Goal: Information Seeking & Learning: Learn about a topic

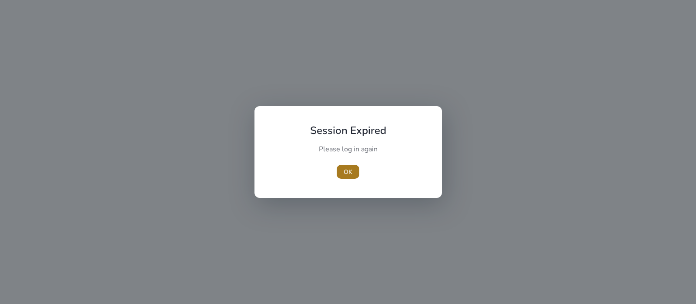
click at [356, 171] on span "button" at bounding box center [348, 171] width 23 height 21
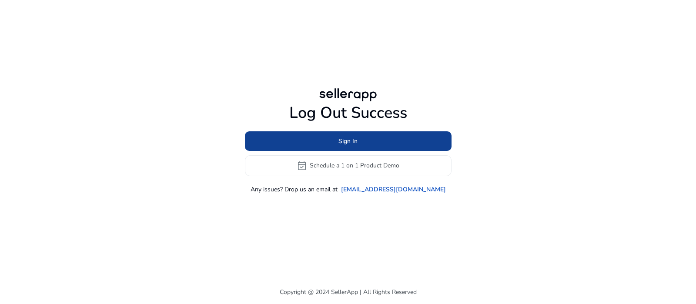
click at [384, 138] on span at bounding box center [348, 141] width 207 height 21
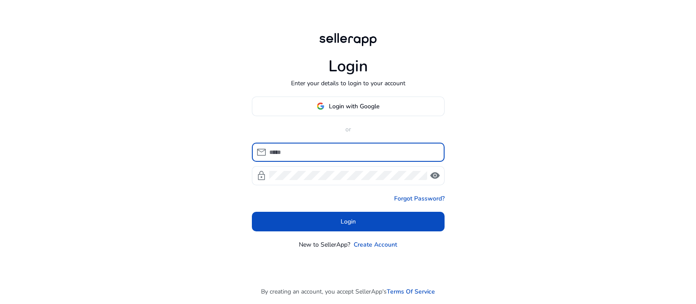
type input "**********"
click at [394, 95] on div "**********" at bounding box center [348, 140] width 207 height 280
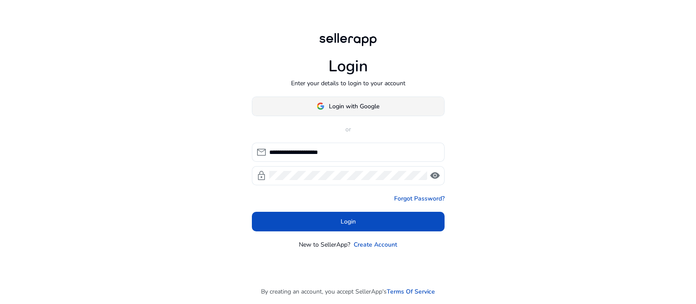
click at [389, 101] on span at bounding box center [348, 106] width 192 height 21
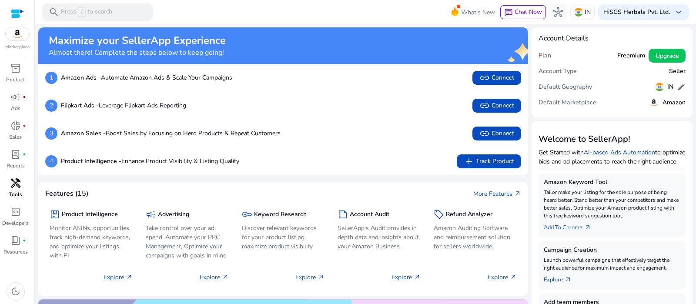
click at [20, 188] on span "handyman" at bounding box center [15, 183] width 10 height 10
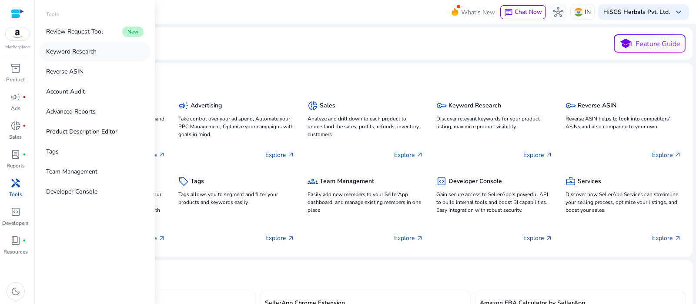
click at [117, 56] on link "Keyword Research" at bounding box center [94, 52] width 111 height 20
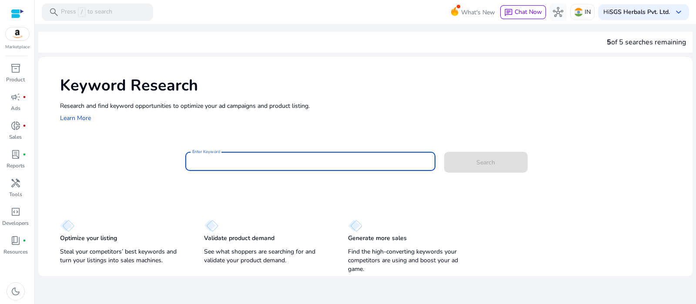
click at [295, 160] on input "Enter Keyword" at bounding box center [310, 162] width 236 height 10
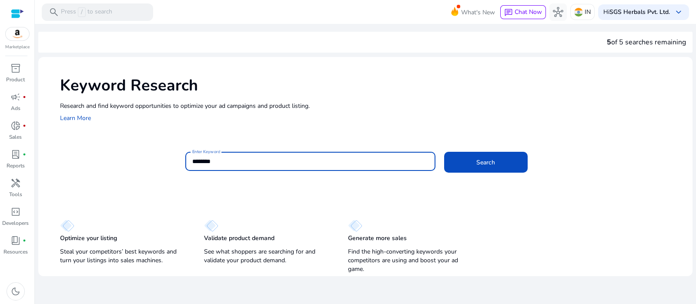
type input "********"
click at [444, 152] on button "Search" at bounding box center [486, 162] width 84 height 21
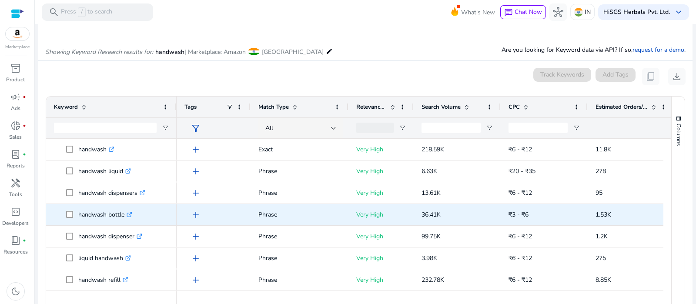
scroll to position [104, 0]
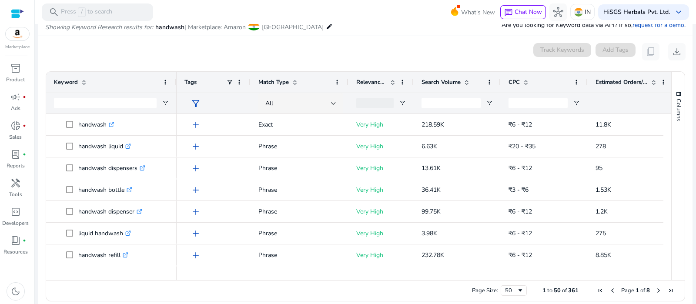
drag, startPoint x: 668, startPoint y: 127, endPoint x: 668, endPoint y: 145, distance: 18.3
click at [671, 145] on div "Columns Keyword Column Labels Drag here to set column labels" at bounding box center [677, 176] width 13 height 208
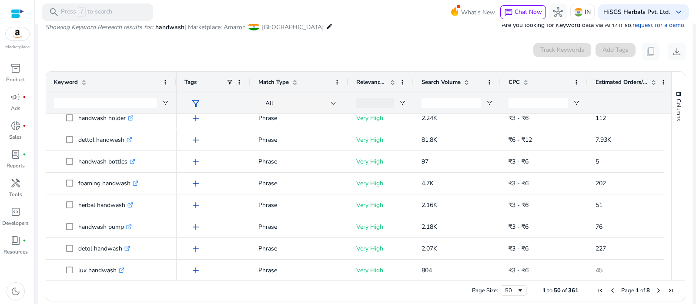
scroll to position [0, 0]
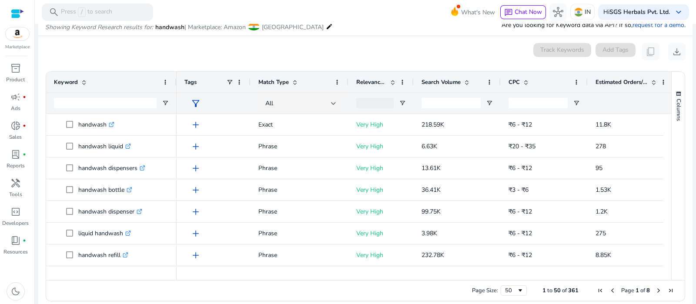
click at [651, 84] on span at bounding box center [654, 82] width 7 height 7
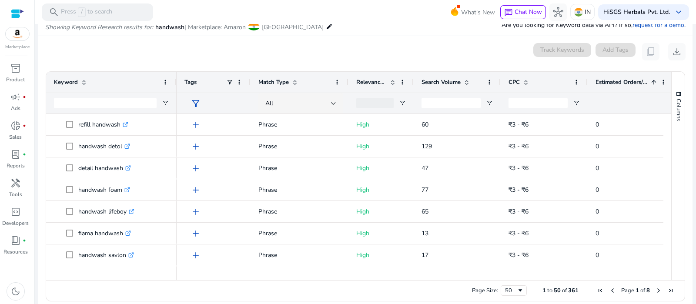
click at [652, 84] on span at bounding box center [654, 82] width 7 height 7
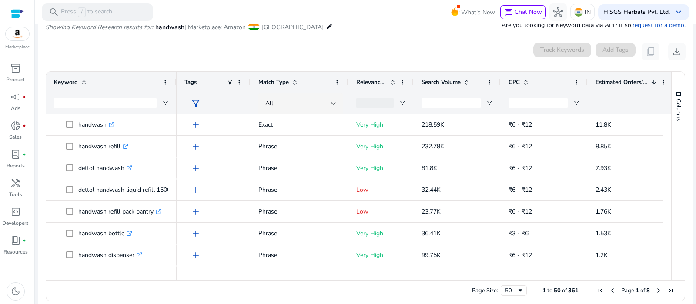
click at [652, 84] on span at bounding box center [654, 82] width 7 height 7
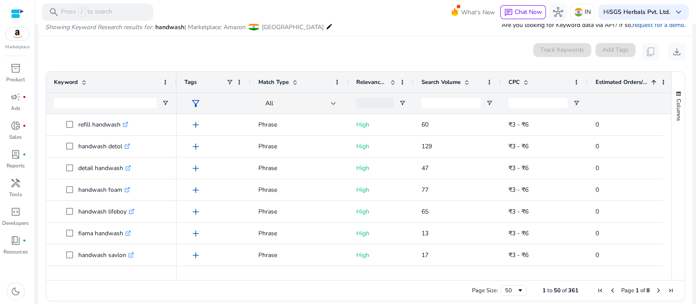
click at [652, 84] on span at bounding box center [654, 82] width 7 height 7
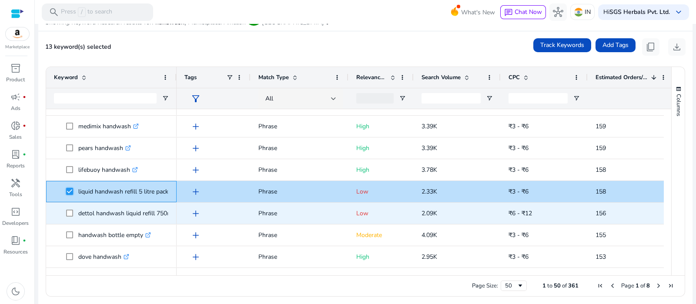
scroll to position [112, 0]
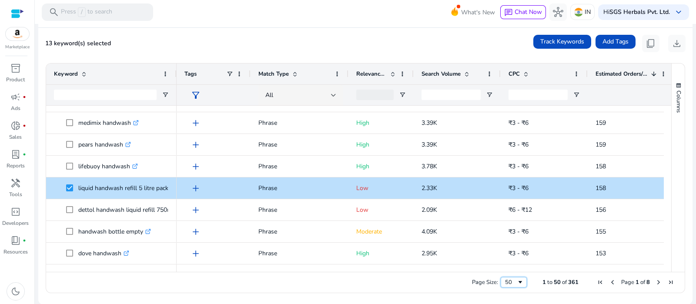
click at [518, 285] on span "Page Size" at bounding box center [520, 282] width 7 height 7
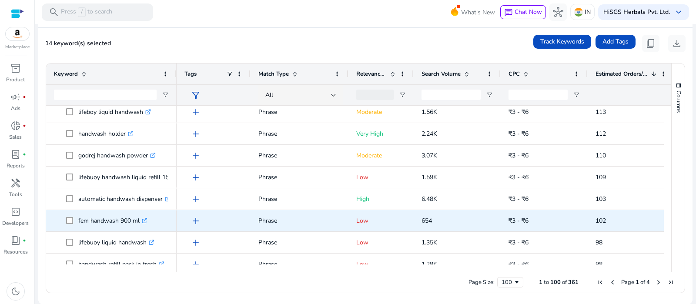
scroll to position [1473, 0]
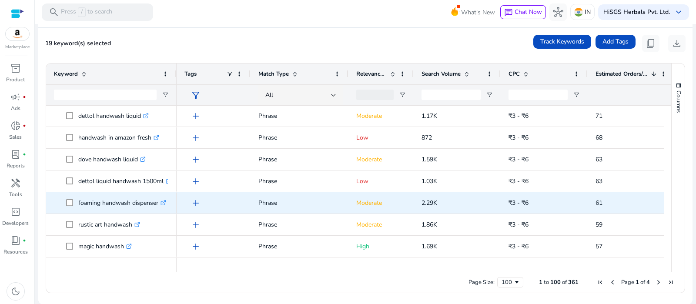
scroll to position [2017, 0]
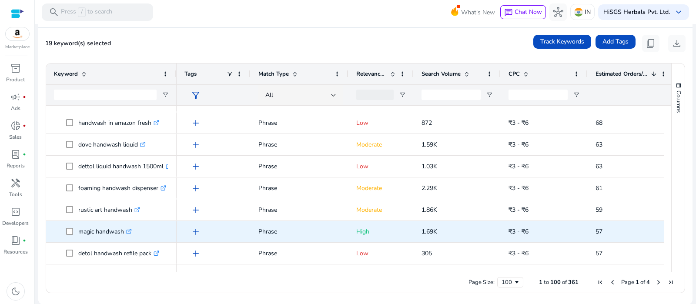
click at [129, 229] on icon ".st0{fill:#2c8af8}" at bounding box center [129, 232] width 6 height 6
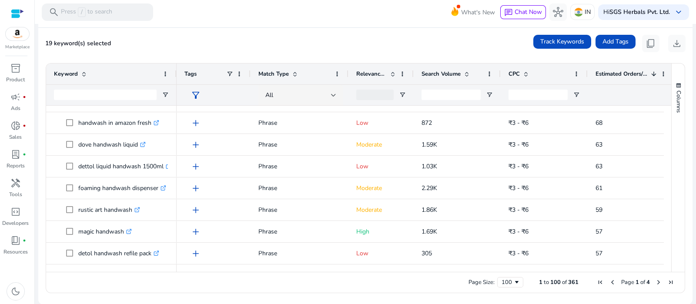
click at [657, 281] on span "Next Page" at bounding box center [658, 282] width 7 height 7
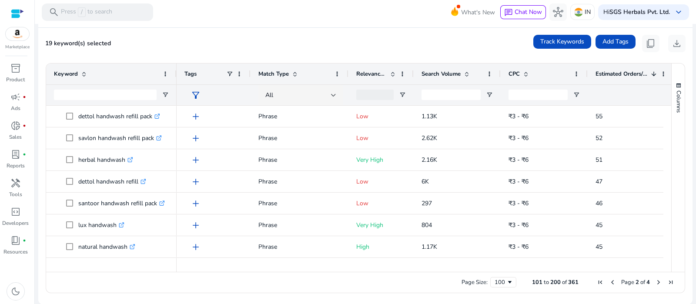
scroll to position [0, 0]
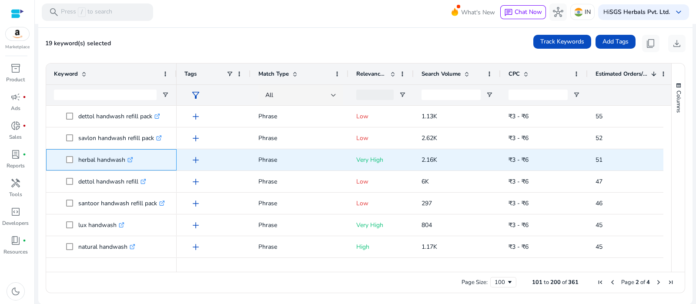
click at [133, 159] on icon ".st0{fill:#2c8af8}" at bounding box center [130, 160] width 6 height 6
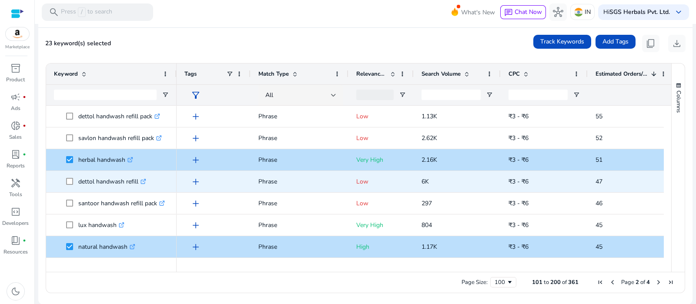
scroll to position [57, 0]
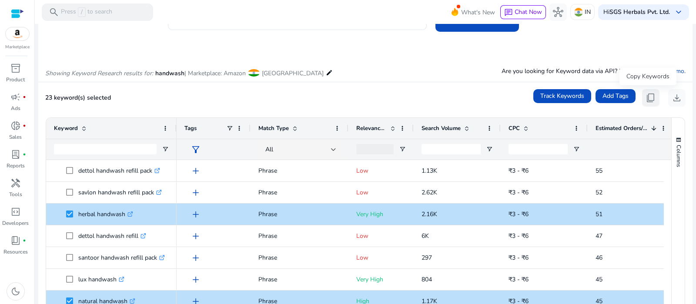
click at [650, 101] on span "content_copy" at bounding box center [651, 98] width 10 height 10
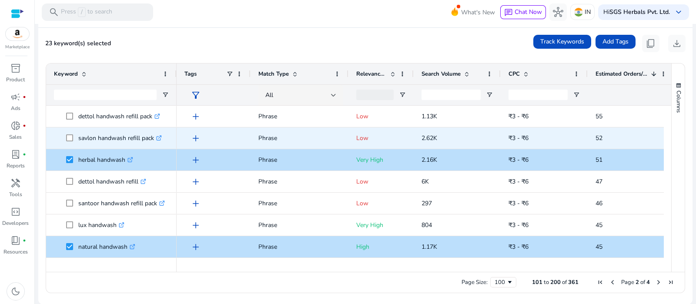
scroll to position [0, 0]
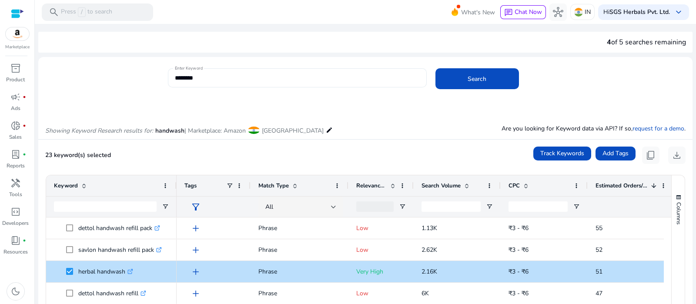
click at [188, 75] on input "********" at bounding box center [297, 78] width 245 height 10
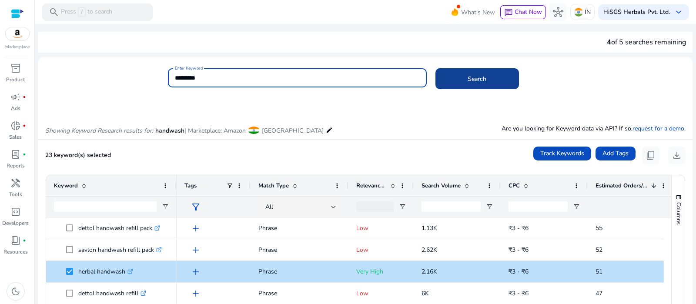
type input "*********"
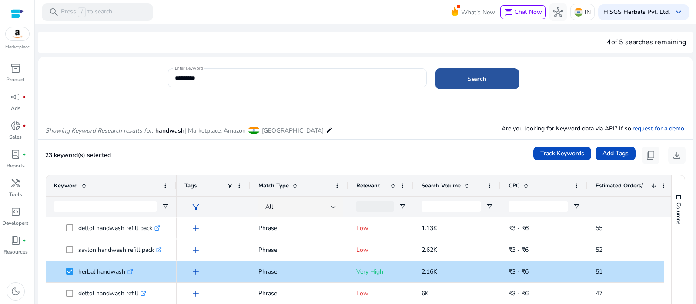
click at [456, 78] on span at bounding box center [478, 78] width 84 height 21
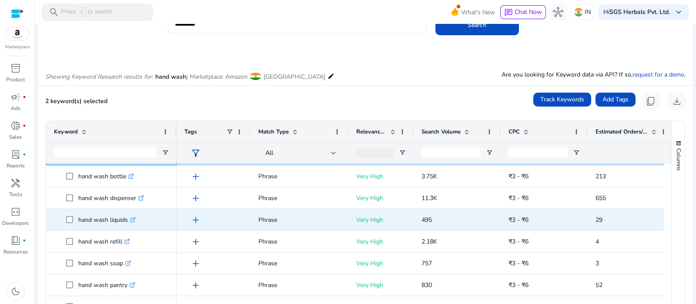
scroll to position [54, 0]
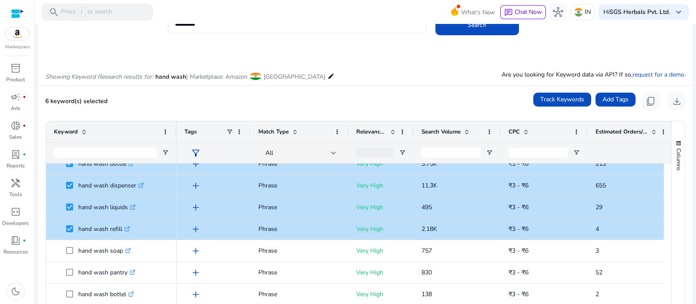
click at [652, 135] on div "Estimated Orders/Month" at bounding box center [627, 132] width 62 height 17
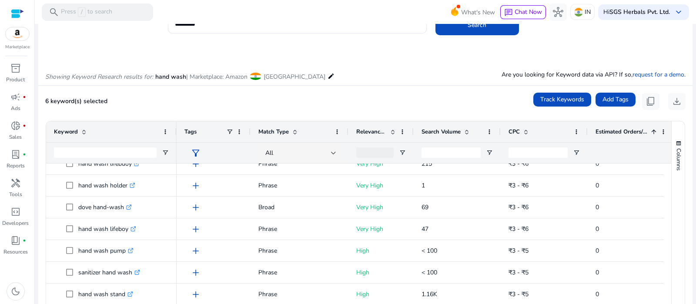
click at [652, 135] on div "Estimated Orders/Month 1" at bounding box center [627, 132] width 62 height 17
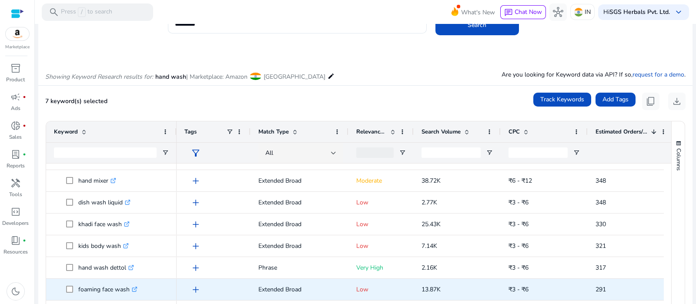
scroll to position [108, 0]
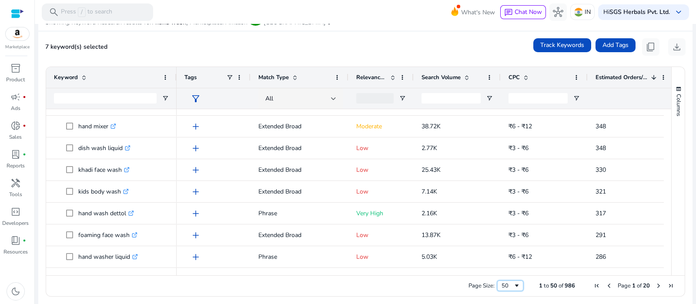
click at [506, 285] on div "50" at bounding box center [508, 286] width 12 height 8
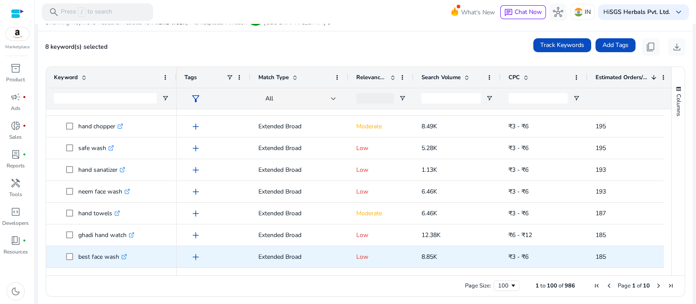
scroll to position [0, 0]
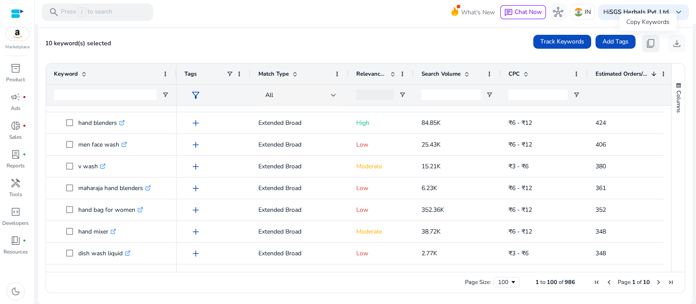
click at [651, 39] on span "content_copy" at bounding box center [651, 43] width 10 height 10
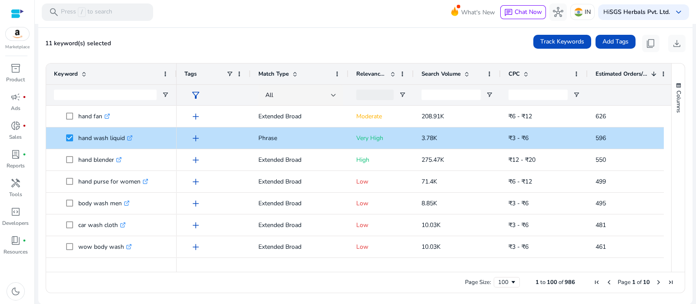
scroll to position [490, 0]
